Goal: Use online tool/utility: Use online tool/utility

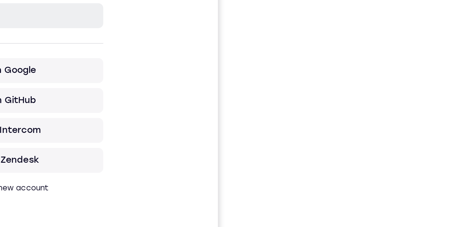
scroll to position [59, 0]
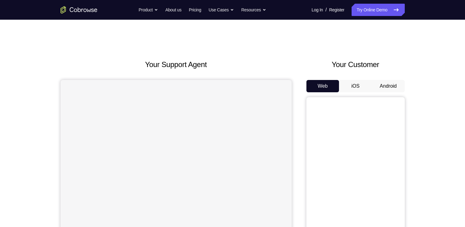
scroll to position [59, 0]
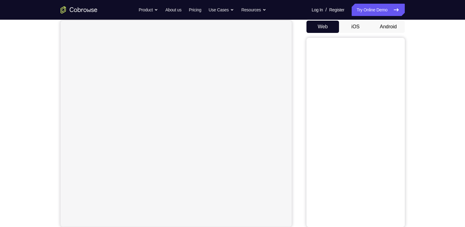
drag, startPoint x: 0, startPoint y: 0, endPoint x: 382, endPoint y: 31, distance: 383.4
click at [385, 26] on button "Android" at bounding box center [388, 27] width 33 height 12
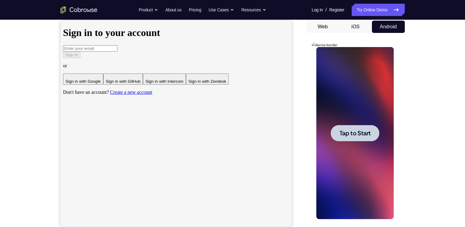
scroll to position [0, 0]
click at [350, 134] on span "Tap to Start" at bounding box center [355, 133] width 31 height 6
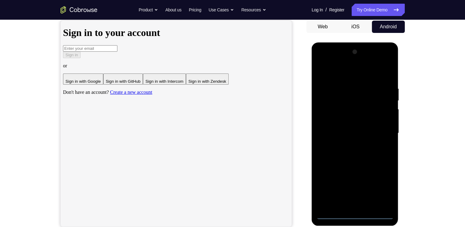
click at [358, 215] on div at bounding box center [356, 133] width 78 height 172
click at [378, 186] on div at bounding box center [356, 133] width 78 height 172
click at [351, 78] on div at bounding box center [356, 133] width 78 height 172
click at [342, 74] on div at bounding box center [356, 133] width 78 height 172
click at [379, 132] on div at bounding box center [356, 133] width 78 height 172
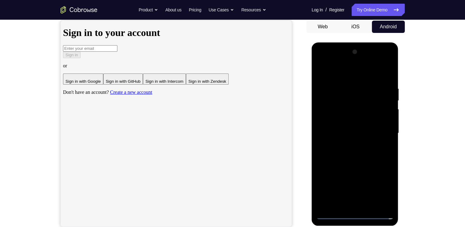
scroll to position [70, 0]
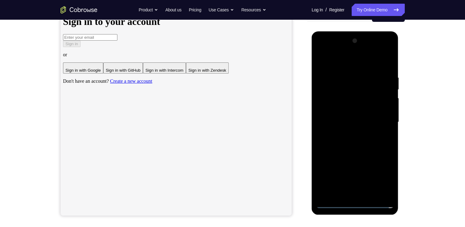
click at [361, 194] on div at bounding box center [356, 122] width 78 height 172
click at [347, 117] on div at bounding box center [356, 122] width 78 height 172
click at [351, 110] on div at bounding box center [356, 122] width 78 height 172
click at [335, 110] on div at bounding box center [356, 122] width 78 height 172
click at [341, 120] on div at bounding box center [356, 122] width 78 height 172
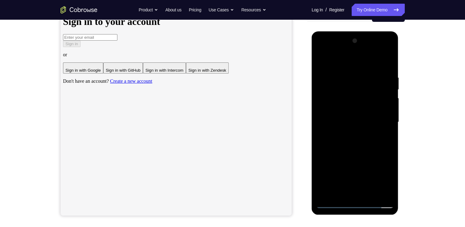
click at [344, 143] on div at bounding box center [356, 122] width 78 height 172
click at [352, 139] on div at bounding box center [356, 122] width 78 height 172
drag, startPoint x: 351, startPoint y: 66, endPoint x: 351, endPoint y: 47, distance: 19.1
click at [352, 42] on div at bounding box center [356, 122] width 78 height 172
click at [356, 151] on div at bounding box center [356, 122] width 78 height 172
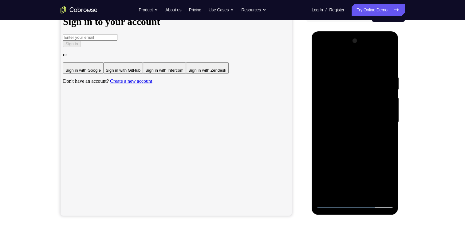
drag, startPoint x: 352, startPoint y: 123, endPoint x: 358, endPoint y: 80, distance: 43.8
click at [357, 70] on div at bounding box center [356, 122] width 78 height 172
drag, startPoint x: 638, startPoint y: 258, endPoint x: 353, endPoint y: 186, distance: 294.0
click at [353, 187] on div at bounding box center [356, 122] width 78 height 172
drag, startPoint x: 362, startPoint y: 100, endPoint x: 366, endPoint y: 170, distance: 69.6
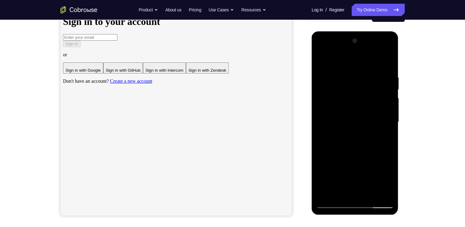
click at [366, 175] on div at bounding box center [356, 122] width 78 height 172
click at [322, 51] on div at bounding box center [356, 122] width 78 height 172
click at [352, 90] on div at bounding box center [356, 122] width 78 height 172
drag, startPoint x: 336, startPoint y: 122, endPoint x: 334, endPoint y: 73, distance: 49.6
click at [334, 70] on div at bounding box center [356, 122] width 78 height 172
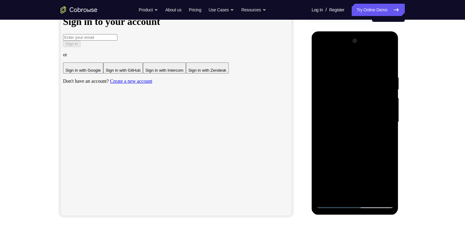
click at [331, 128] on div at bounding box center [356, 122] width 78 height 172
click at [330, 122] on div at bounding box center [356, 122] width 78 height 172
click at [331, 160] on div at bounding box center [356, 122] width 78 height 172
click at [340, 117] on div at bounding box center [356, 122] width 78 height 172
click at [343, 117] on div at bounding box center [356, 122] width 78 height 172
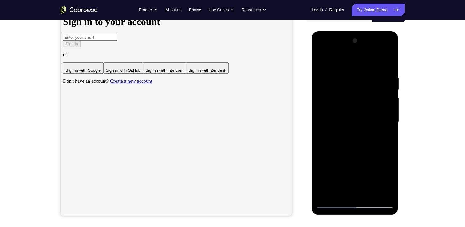
click at [350, 158] on div at bounding box center [356, 122] width 78 height 172
click at [387, 123] on div at bounding box center [356, 122] width 78 height 172
click at [320, 49] on div at bounding box center [356, 122] width 78 height 172
click at [336, 88] on div at bounding box center [356, 122] width 78 height 172
click at [382, 115] on div at bounding box center [356, 122] width 78 height 172
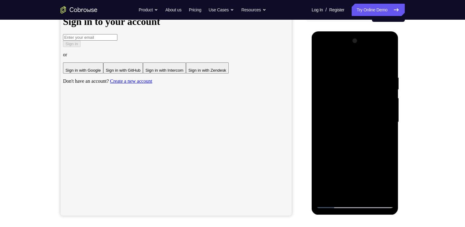
click at [366, 192] on div at bounding box center [356, 122] width 78 height 172
click at [388, 61] on div at bounding box center [356, 122] width 78 height 172
click at [374, 90] on div at bounding box center [356, 122] width 78 height 172
click at [378, 62] on div at bounding box center [356, 122] width 78 height 172
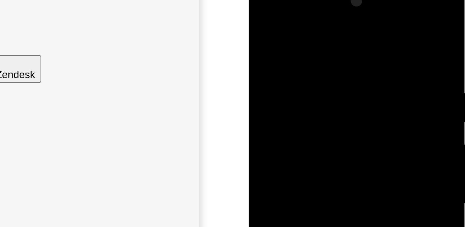
click at [288, 0] on div at bounding box center [293, 68] width 78 height 172
click at [315, 6] on div at bounding box center [293, 68] width 78 height 172
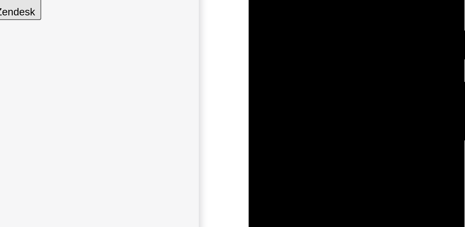
click at [280, 0] on div at bounding box center [293, 5] width 78 height 172
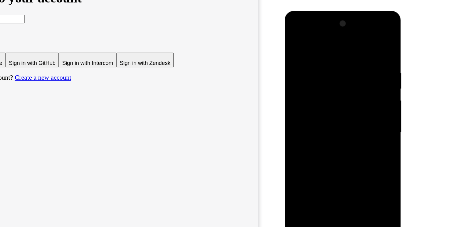
click at [322, 74] on div at bounding box center [329, 101] width 78 height 172
drag, startPoint x: 314, startPoint y: 151, endPoint x: 312, endPoint y: 98, distance: 52.6
click at [312, 98] on div at bounding box center [329, 101] width 78 height 172
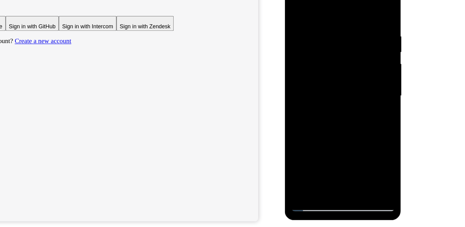
drag, startPoint x: 352, startPoint y: 43, endPoint x: 354, endPoint y: 116, distance: 72.3
click at [353, 125] on div at bounding box center [329, 65] width 78 height 172
drag, startPoint x: 349, startPoint y: 55, endPoint x: 355, endPoint y: 126, distance: 71.0
click at [355, 126] on div at bounding box center [329, 65] width 78 height 172
drag, startPoint x: 348, startPoint y: 42, endPoint x: 343, endPoint y: 120, distance: 78.0
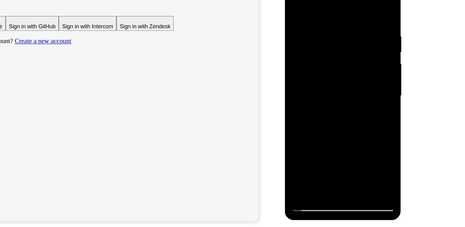
click at [343, 125] on div at bounding box center [329, 65] width 78 height 172
drag, startPoint x: 338, startPoint y: 48, endPoint x: 341, endPoint y: 97, distance: 49.4
click at [341, 100] on div at bounding box center [329, 65] width 78 height 172
drag, startPoint x: 349, startPoint y: 43, endPoint x: 345, endPoint y: 126, distance: 83.2
click at [345, 128] on div at bounding box center [329, 65] width 78 height 172
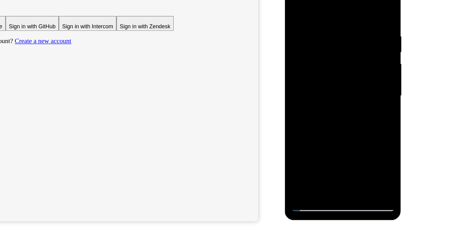
drag, startPoint x: 342, startPoint y: 53, endPoint x: 342, endPoint y: 94, distance: 40.6
click at [340, 106] on div at bounding box center [329, 65] width 78 height 172
click at [357, 88] on div at bounding box center [329, 65] width 78 height 172
click at [358, 24] on div at bounding box center [329, 65] width 78 height 172
click at [330, 109] on div at bounding box center [329, 65] width 78 height 172
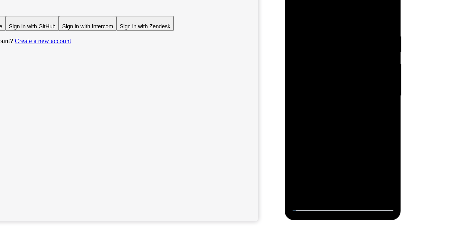
click at [326, 92] on div at bounding box center [329, 65] width 78 height 172
click at [361, 17] on div at bounding box center [329, 65] width 78 height 172
